Goal: Information Seeking & Learning: Learn about a topic

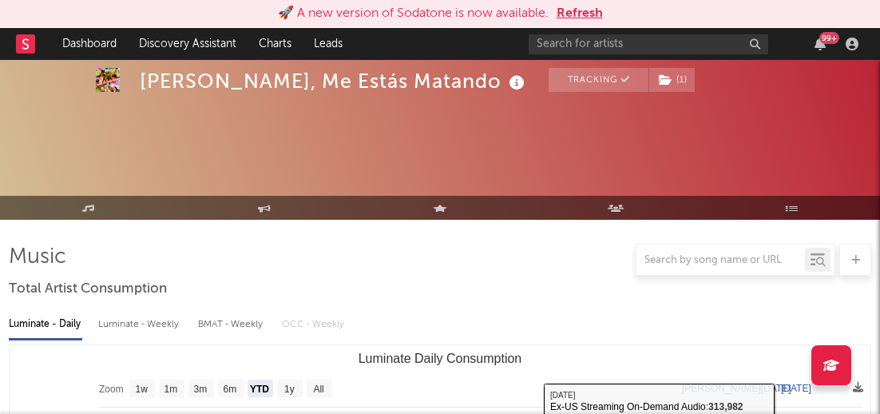
select select "YTD"
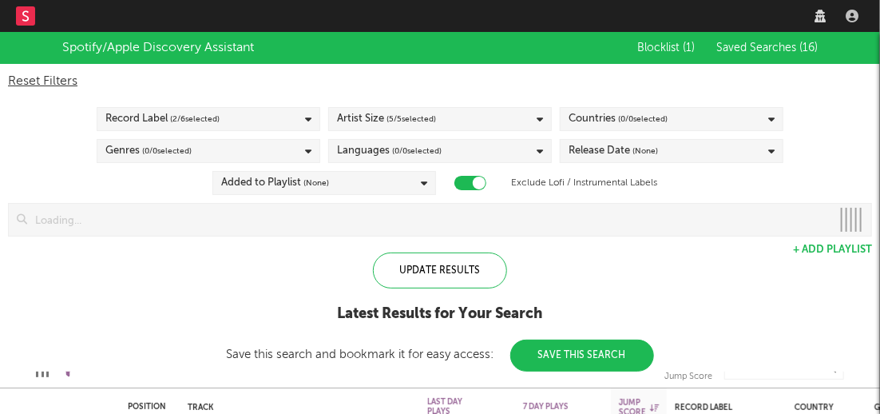
checkbox input "true"
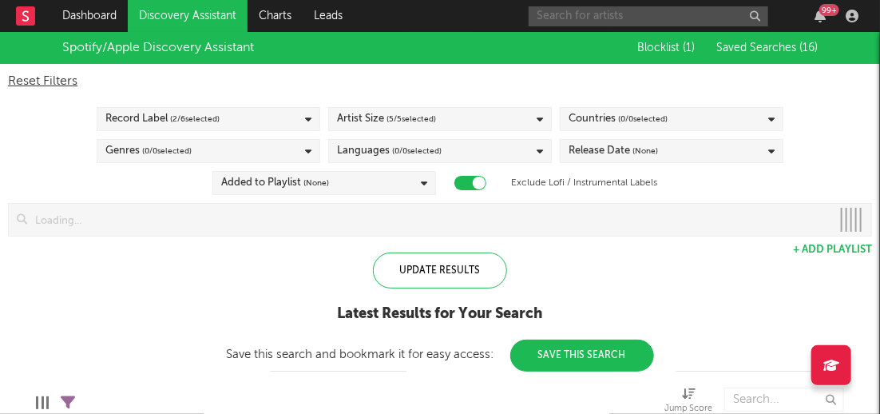
click at [657, 18] on input "text" at bounding box center [649, 16] width 240 height 20
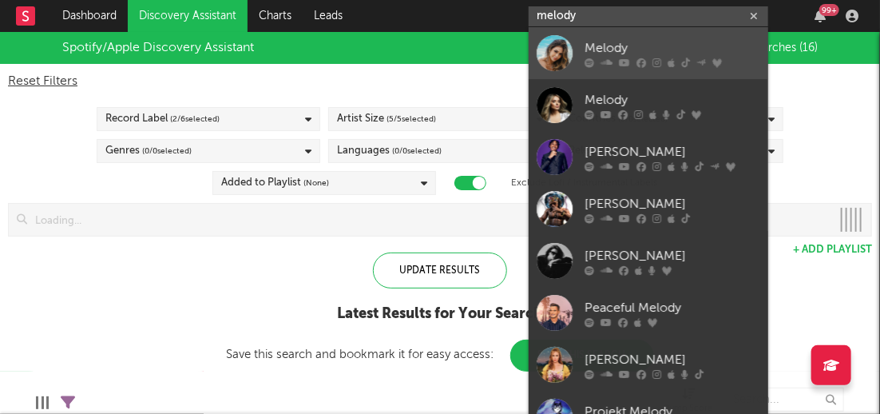
type input "melody"
click at [558, 54] on div at bounding box center [555, 53] width 36 height 36
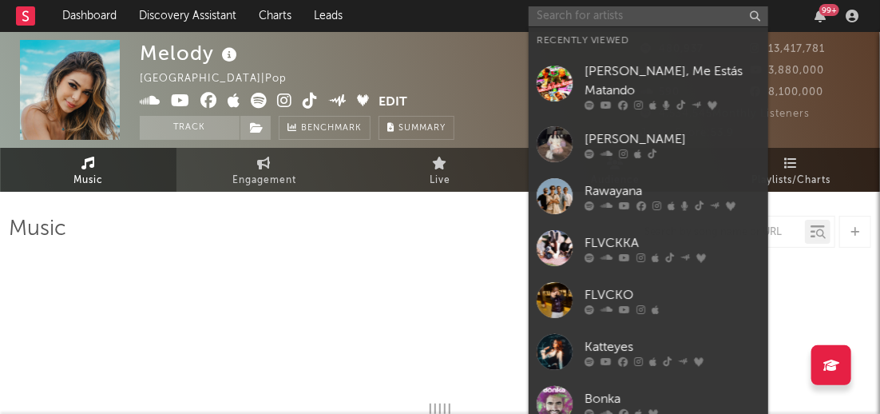
click at [622, 11] on input "text" at bounding box center [649, 16] width 240 height 20
select select "6m"
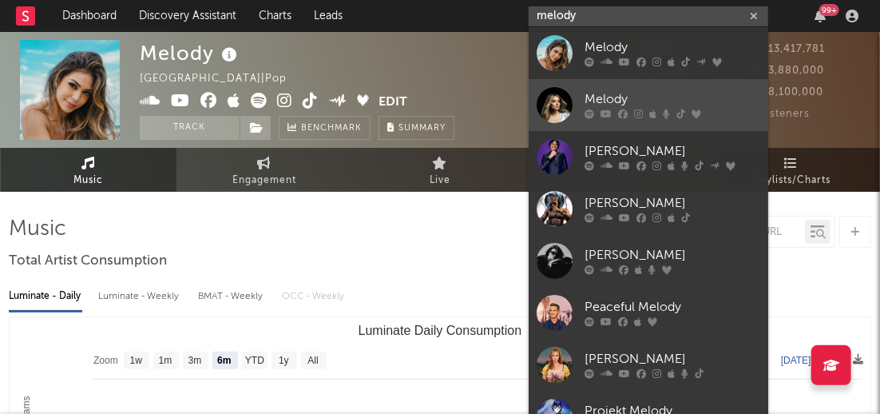
type input "melody"
click at [574, 98] on link "Melody" at bounding box center [649, 105] width 240 height 52
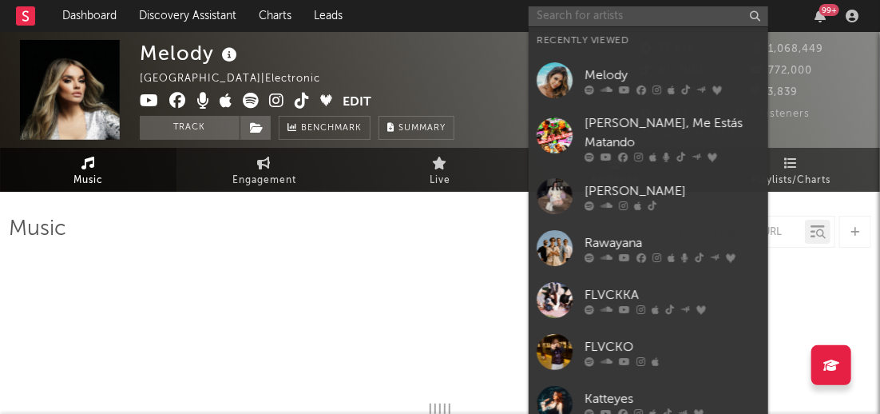
click at [625, 10] on input "text" at bounding box center [649, 16] width 240 height 20
type input "me"
select select "6m"
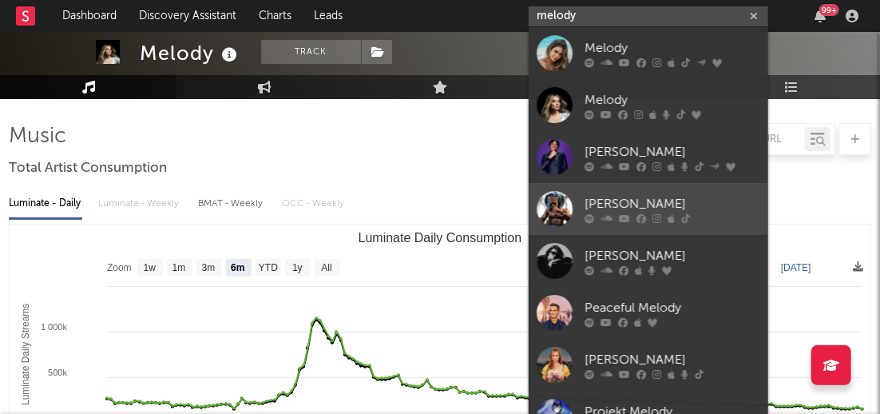
scroll to position [78, 0]
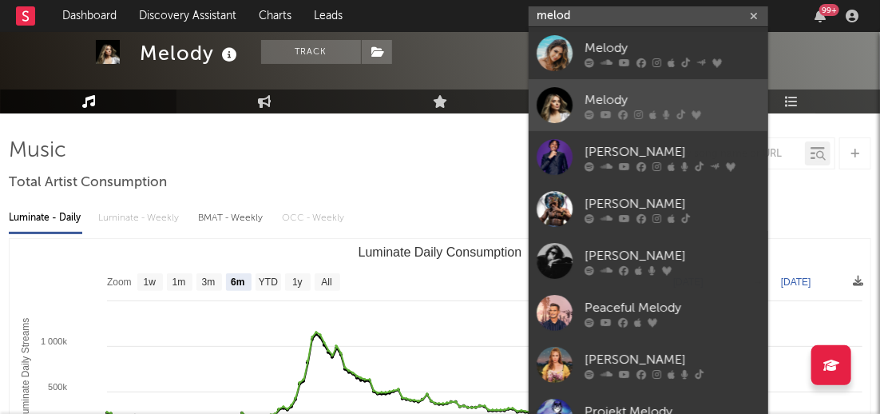
type input "melodi"
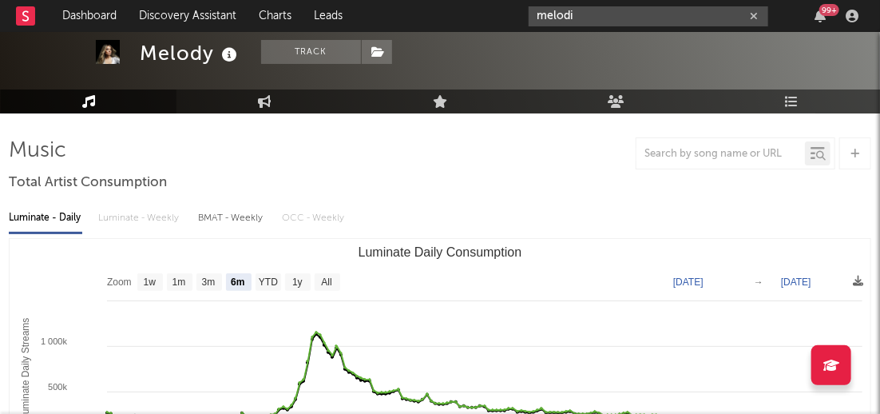
click at [756, 14] on icon "button" at bounding box center [754, 16] width 8 height 10
